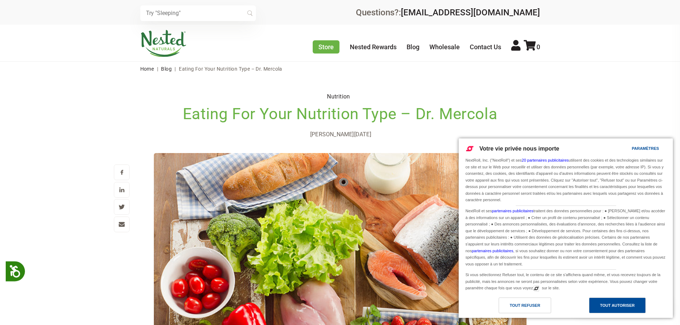
drag, startPoint x: 46, startPoint y: 7, endPoint x: 619, endPoint y: 303, distance: 645.6
click at [619, 303] on div "Tout autoriser" at bounding box center [617, 305] width 35 height 8
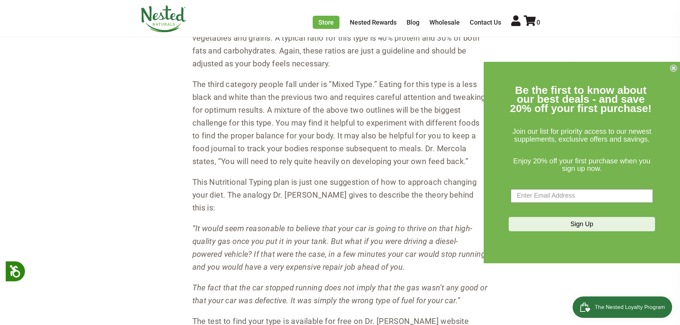
scroll to position [820, 0]
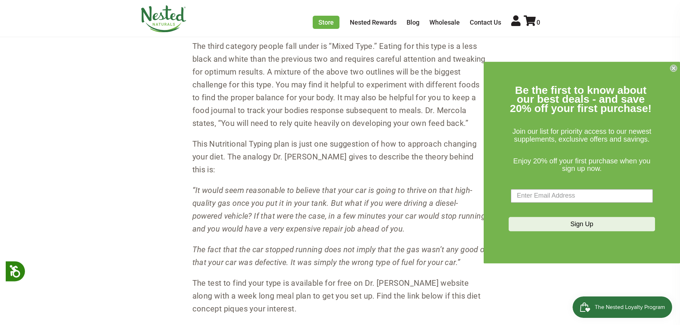
click at [673, 67] on circle "Close dialog" at bounding box center [673, 68] width 7 height 7
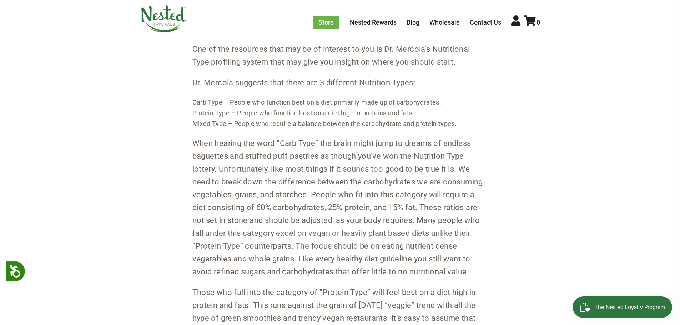
scroll to position [464, 0]
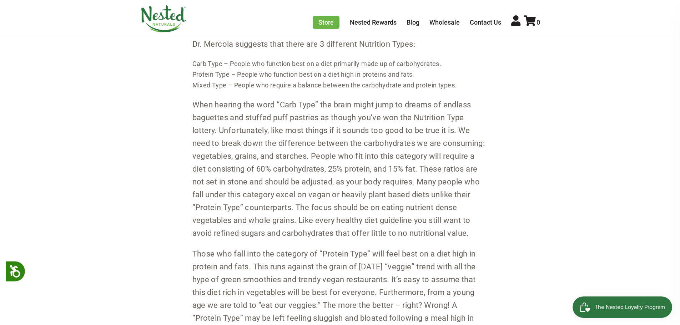
click at [277, 106] on p "When hearing the word “Carb Type” the brain might jump to dreams of endless bag…" at bounding box center [339, 168] width 295 height 141
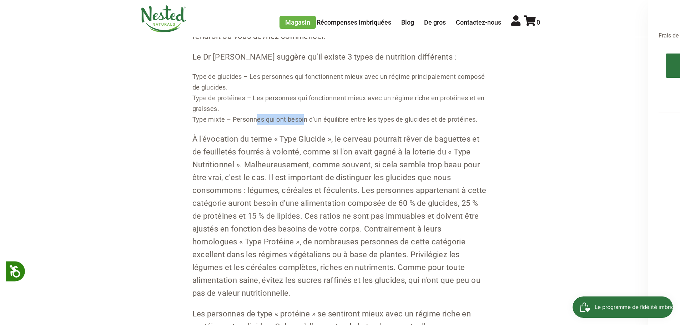
drag, startPoint x: 256, startPoint y: 118, endPoint x: 307, endPoint y: 121, distance: 50.7
click at [306, 121] on font "Type mixte – Personnes qui ont besoin d’un équilibre entre les types de glucide…" at bounding box center [334, 119] width 285 height 7
drag, startPoint x: 346, startPoint y: 121, endPoint x: 379, endPoint y: 118, distance: 32.9
click at [374, 118] on font "Type mixte – Personnes qui ont besoin d’un équilibre entre les types de glucide…" at bounding box center [334, 119] width 285 height 7
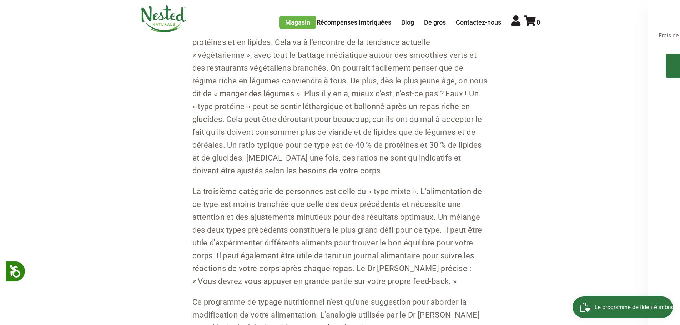
scroll to position [765, 0]
drag, startPoint x: 332, startPoint y: 115, endPoint x: 362, endPoint y: 113, distance: 30.7
click at [356, 113] on font "Les personnes de type « protéine » se sentiront mieux avec un régime riche en p…" at bounding box center [339, 99] width 295 height 150
click at [383, 115] on font "Les personnes de type « protéine » se sentiront mieux avec un régime riche en p…" at bounding box center [339, 99] width 295 height 150
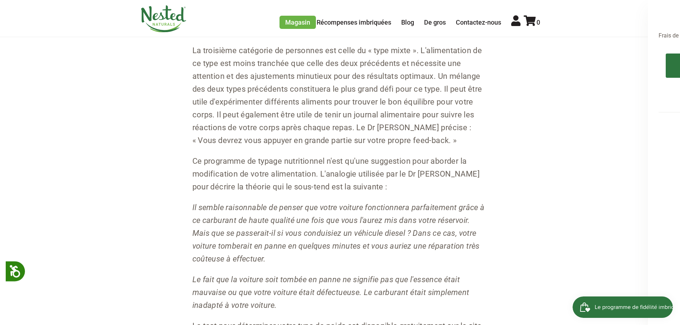
scroll to position [907, 0]
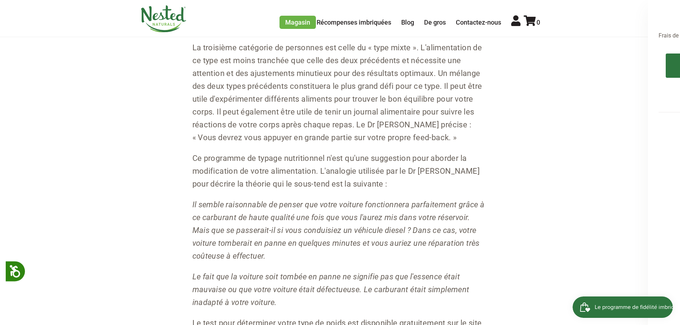
drag, startPoint x: 482, startPoint y: 120, endPoint x: 386, endPoint y: 158, distance: 103.8
click at [386, 158] on font "Ce programme de typage nutritionnel n'est qu'une suggestion pour aborder la mod…" at bounding box center [335, 171] width 287 height 35
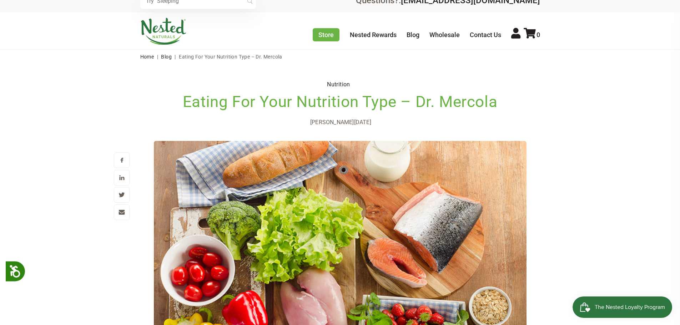
scroll to position [0, 0]
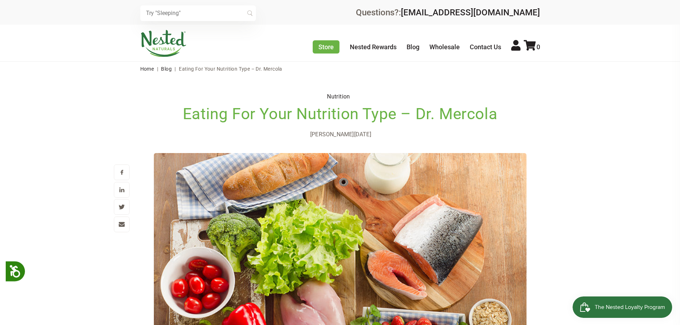
drag, startPoint x: 183, startPoint y: 112, endPoint x: 498, endPoint y: 113, distance: 315.3
click at [498, 113] on h1 "Eating For Your Nutrition Type – Dr. Mercola" at bounding box center [340, 114] width 372 height 16
copy h1 "Eating For Your Nutrition Type – Dr. Mercola"
